Goal: Information Seeking & Learning: Compare options

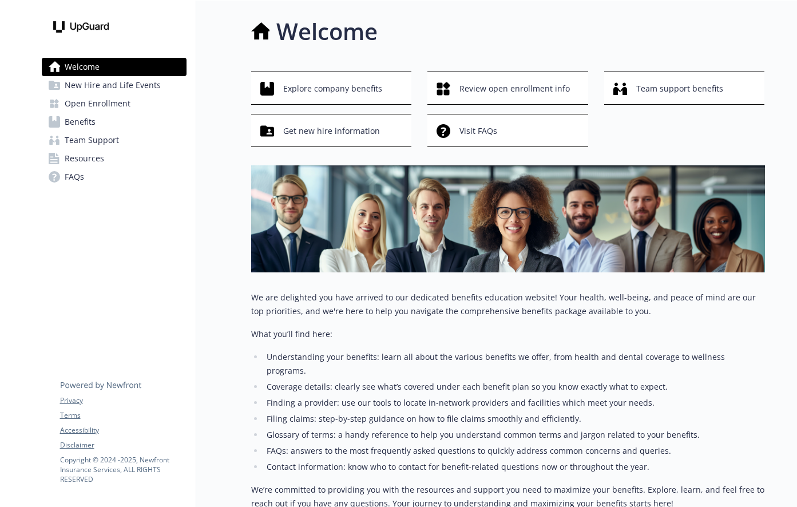
click at [116, 100] on span "Open Enrollment" at bounding box center [98, 103] width 66 height 18
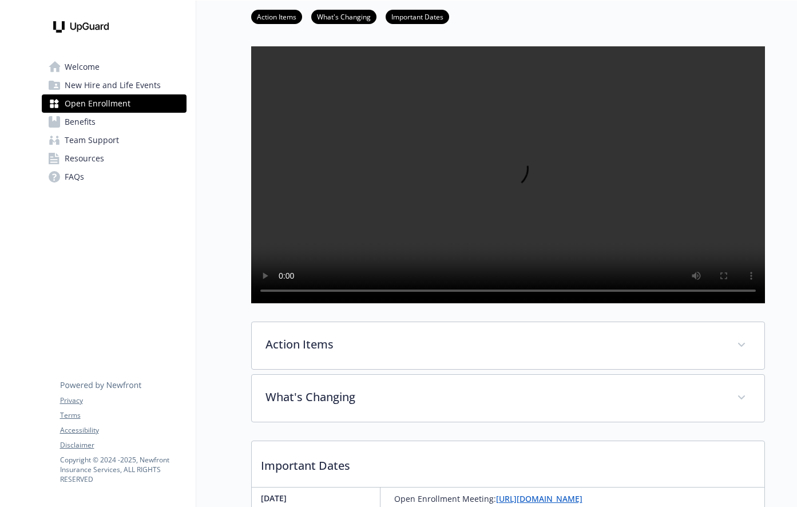
scroll to position [50, 0]
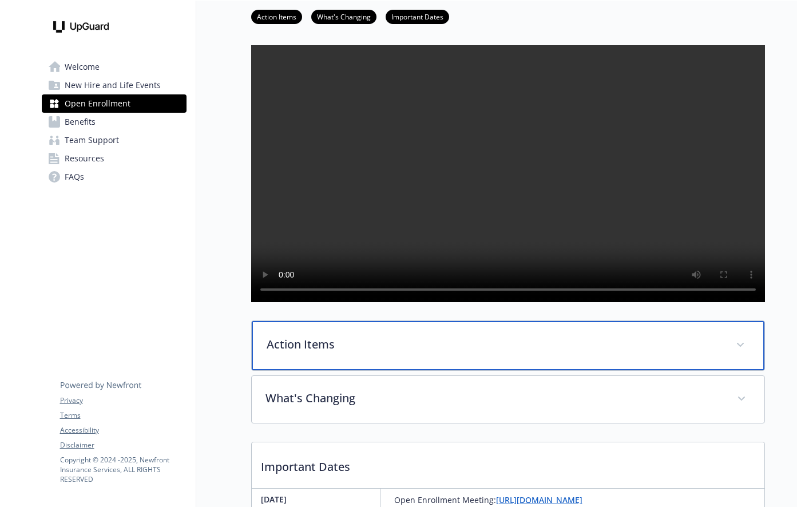
click at [289, 367] on div "Action Items" at bounding box center [508, 345] width 513 height 49
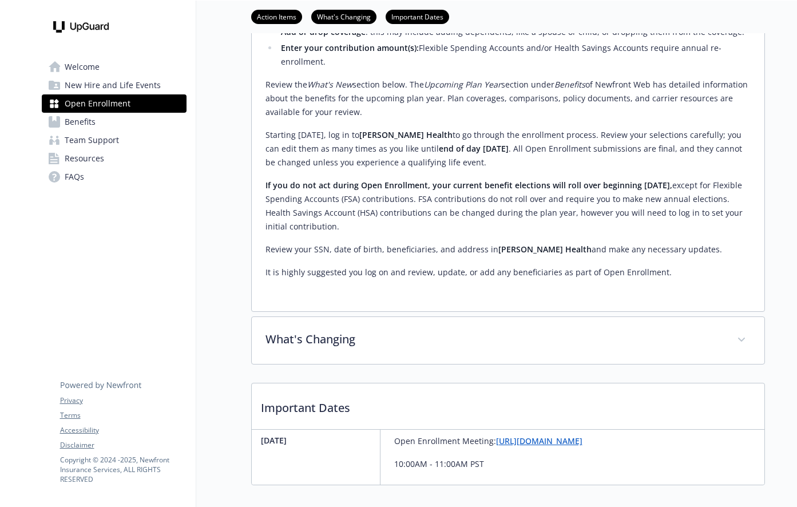
scroll to position [480, 0]
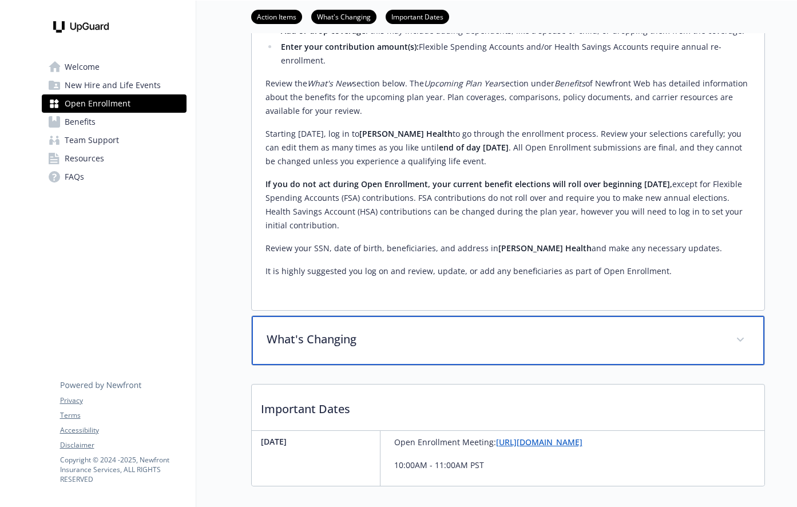
click at [304, 348] on p "What's Changing" at bounding box center [494, 339] width 455 height 17
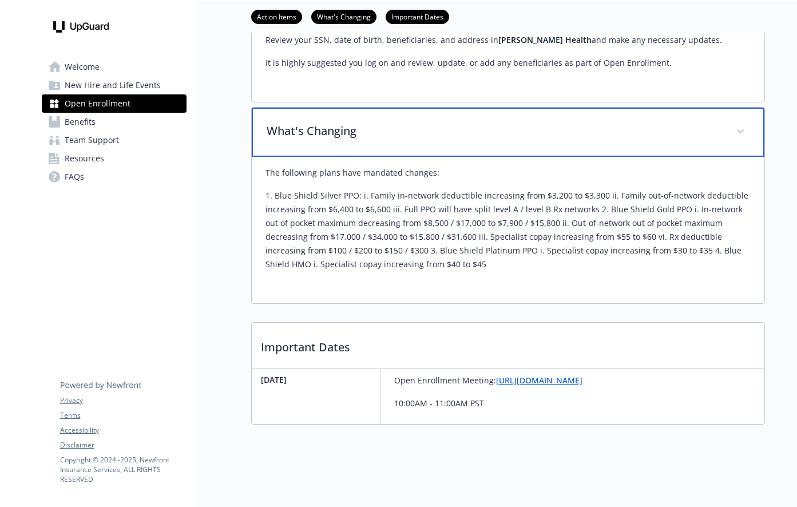
scroll to position [721, 0]
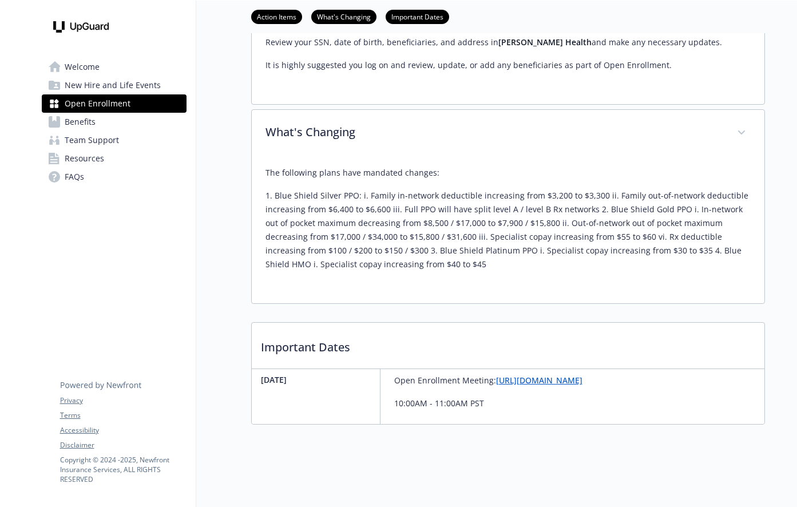
click at [104, 124] on link "Benefits" at bounding box center [114, 122] width 145 height 18
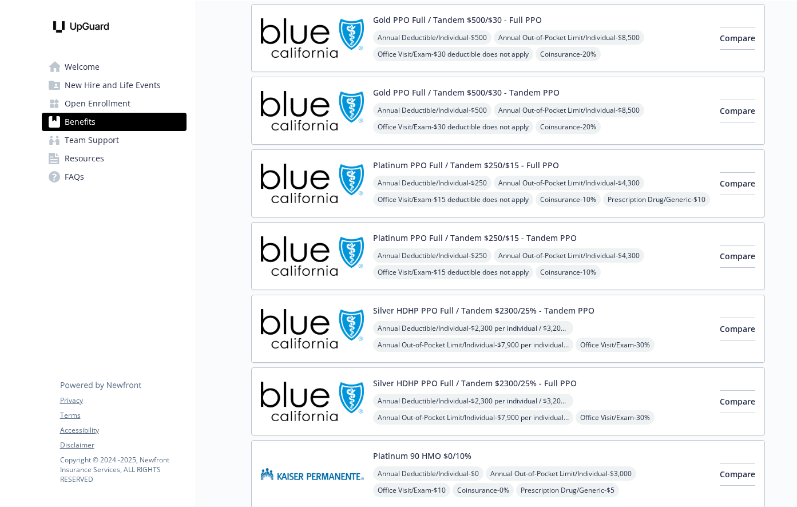
scroll to position [124, 0]
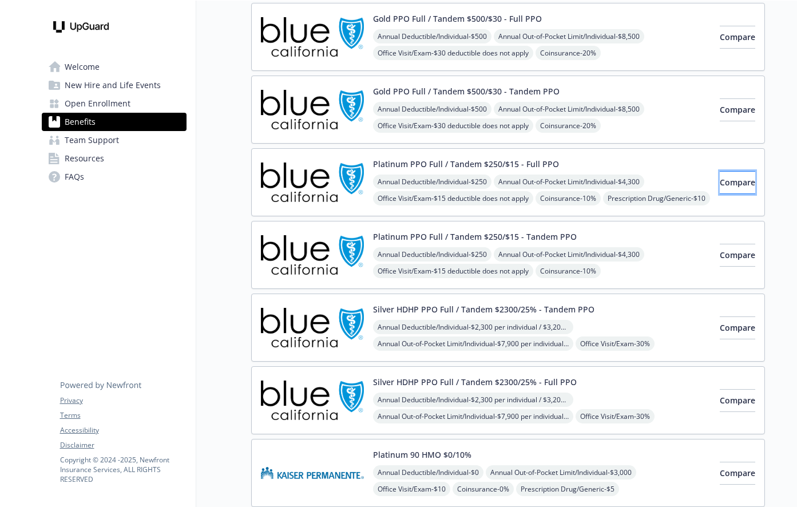
click at [720, 185] on span "Compare" at bounding box center [737, 182] width 35 height 11
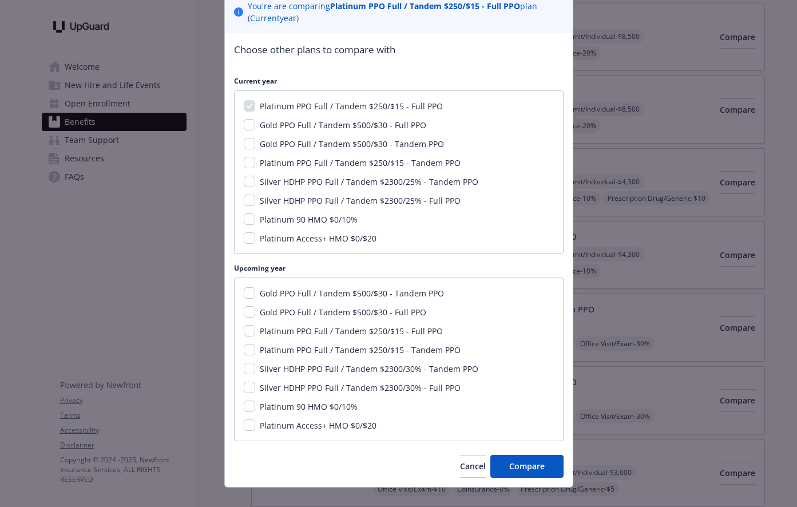
scroll to position [106, 0]
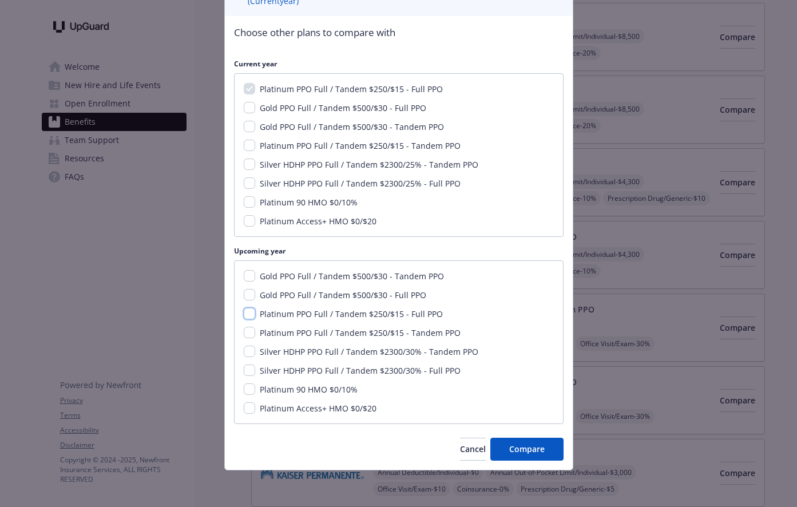
click at [249, 317] on input "Platinum PPO Full / Tandem $250/$15 - Full PPO" at bounding box center [249, 313] width 11 height 11
checkbox input "true"
click at [533, 445] on span "Compare" at bounding box center [526, 448] width 35 height 11
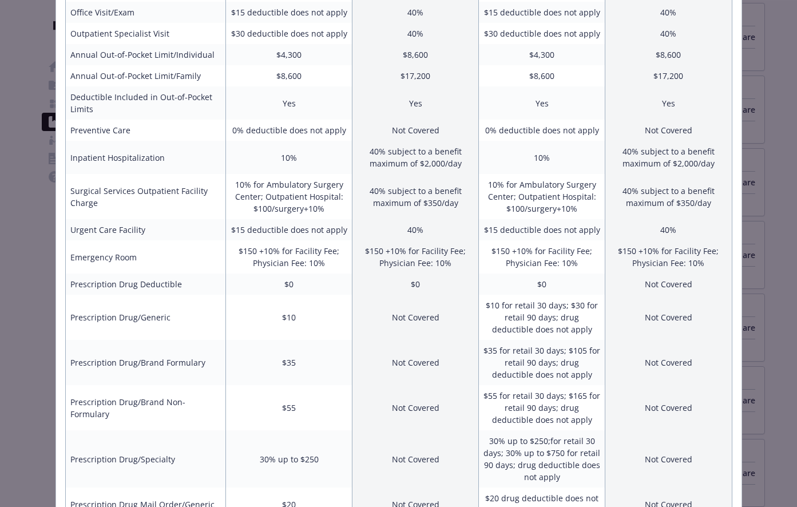
scroll to position [0, 0]
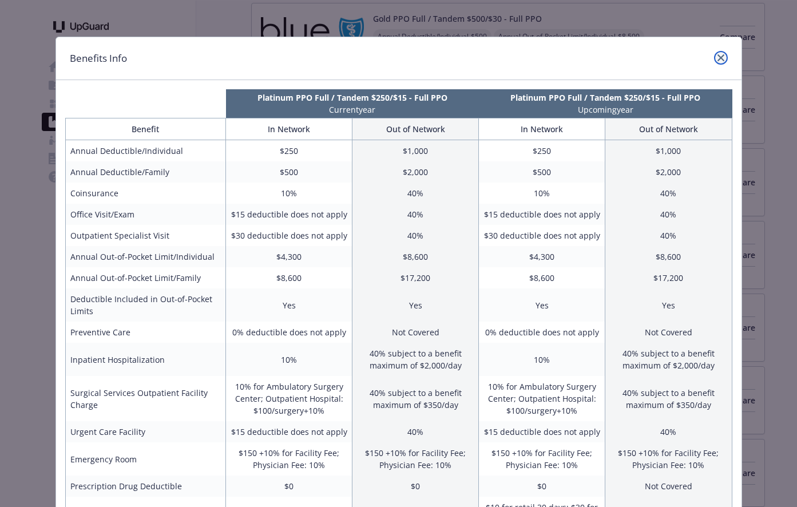
click at [720, 56] on icon "close" at bounding box center [720, 57] width 7 height 7
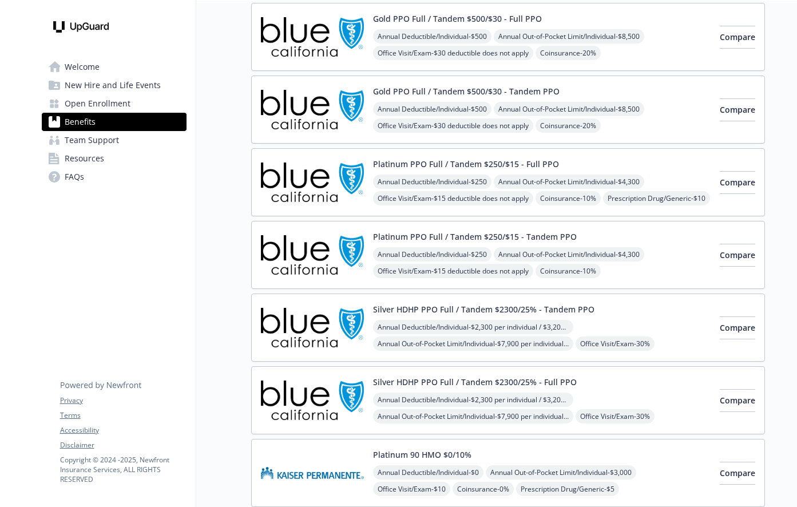
click at [127, 157] on link "Resources" at bounding box center [114, 158] width 145 height 18
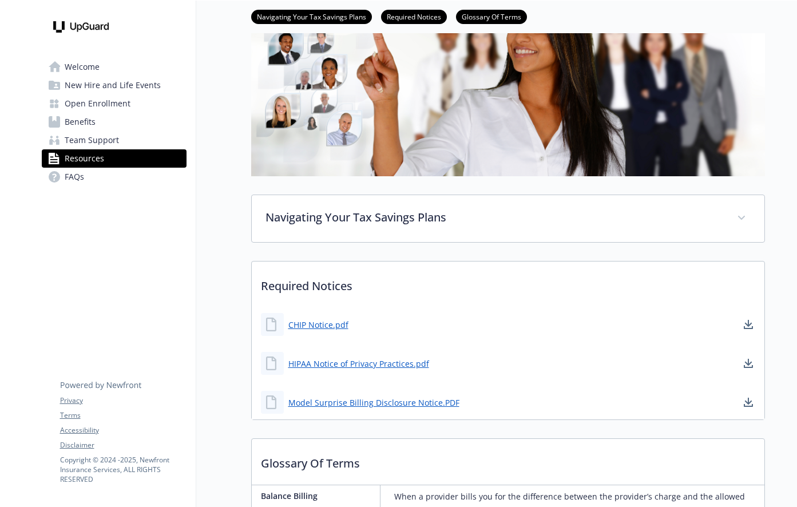
click at [99, 176] on link "FAQs" at bounding box center [114, 177] width 145 height 18
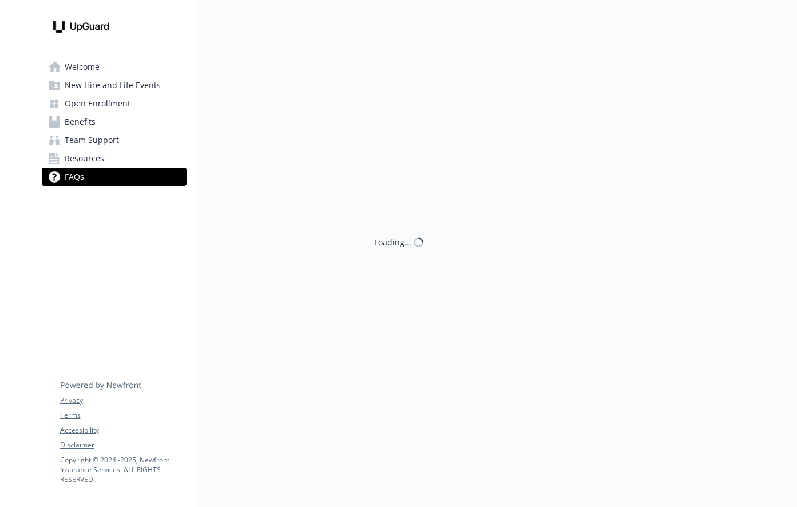
scroll to position [1, 0]
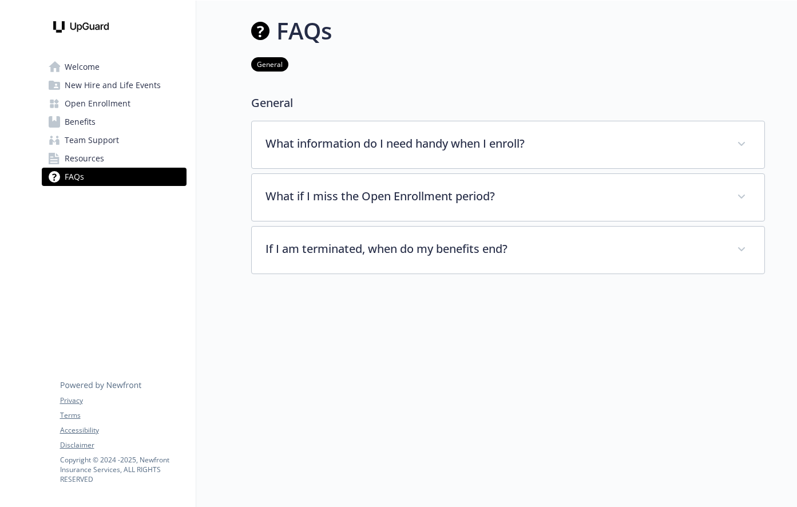
click at [125, 164] on link "Resources" at bounding box center [114, 158] width 145 height 18
